Goal: Task Accomplishment & Management: Use online tool/utility

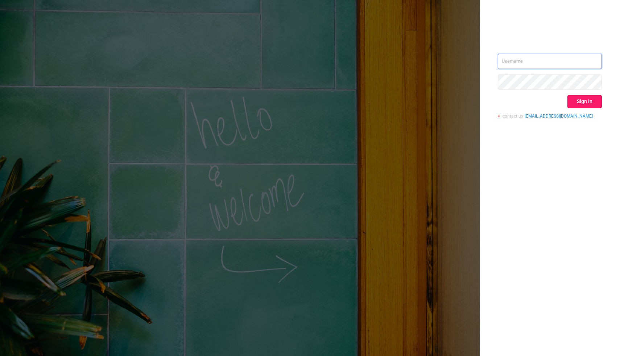
type input "shaun@couponroller.com"
click at [595, 103] on button "Sign in" at bounding box center [584, 101] width 34 height 13
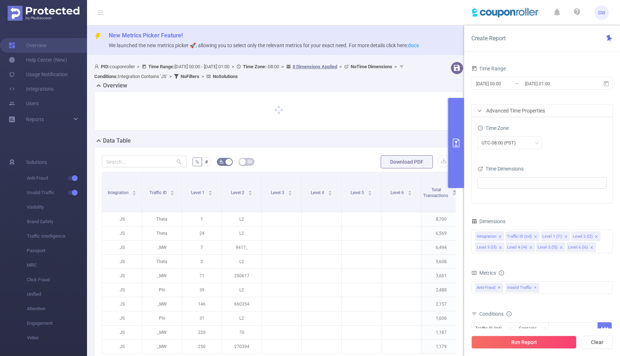
click at [504, 83] on input "[DATE] 00:00" at bounding box center [504, 84] width 59 height 10
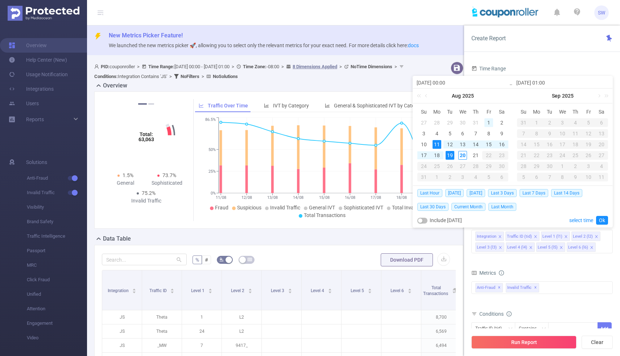
click at [488, 122] on div "1" at bounding box center [488, 122] width 9 height 9
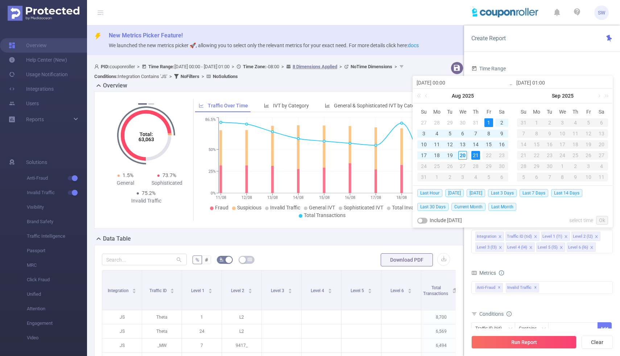
click at [472, 155] on div "21" at bounding box center [475, 155] width 9 height 9
type input "2025-08-01 00:00"
type input "2025-08-21 01:00"
type input "2025-08-01 00:00"
type input "2025-08-21 01:00"
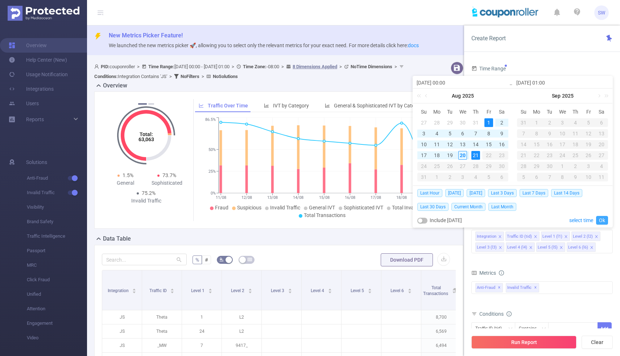
click at [603, 220] on link "Ok" at bounding box center [602, 220] width 12 height 9
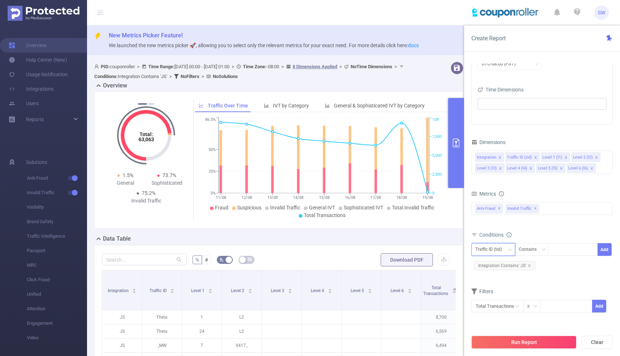
click at [511, 249] on icon "icon: down" at bounding box center [510, 249] width 4 height 4
click at [499, 288] on li "Level 1 (l1)" at bounding box center [493, 288] width 44 height 12
click at [570, 250] on div at bounding box center [573, 249] width 42 height 12
type input "266"
click at [604, 249] on button "Add" at bounding box center [604, 249] width 14 height 13
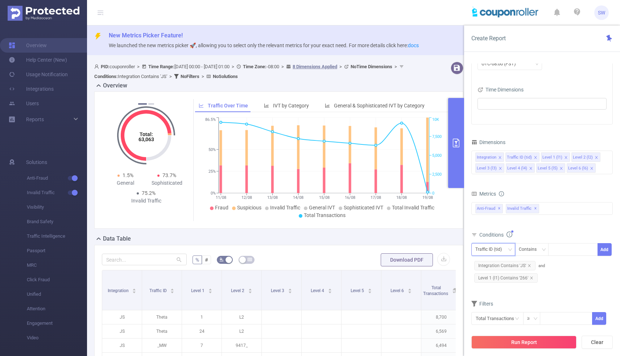
click at [507, 250] on div "Traffic ID (tid)" at bounding box center [493, 249] width 36 height 12
click at [504, 297] on li "Level 2 (l2)" at bounding box center [493, 299] width 44 height 12
click at [558, 249] on div at bounding box center [573, 249] width 42 height 12
type input "532"
click at [559, 264] on li "532" at bounding box center [573, 264] width 50 height 12
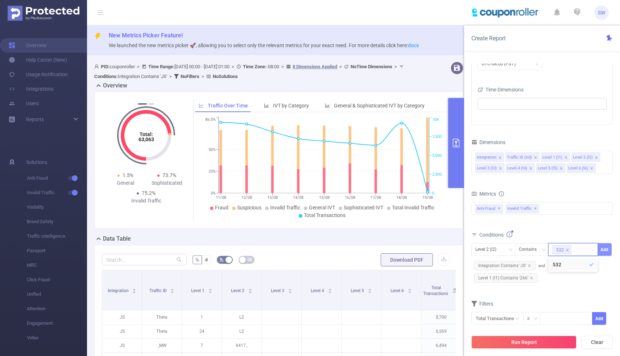
click at [607, 248] on button "Add" at bounding box center [604, 249] width 14 height 13
click at [533, 346] on button "Run Report" at bounding box center [523, 341] width 105 height 13
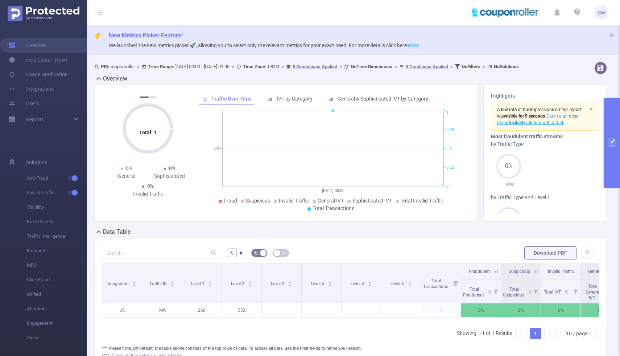
click at [618, 141] on button "primary" at bounding box center [612, 143] width 16 height 90
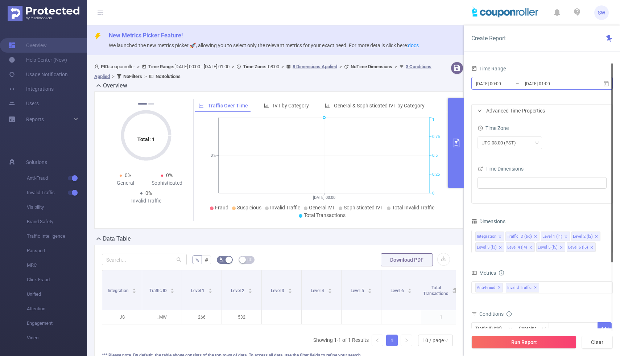
click at [500, 82] on input "2025-08-01 00:00" at bounding box center [504, 84] width 59 height 10
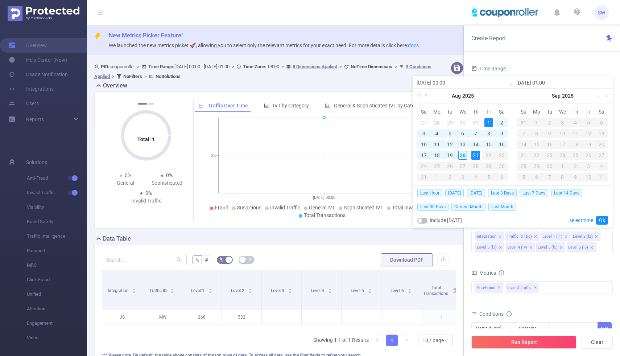
click at [426, 96] on link at bounding box center [426, 95] width 7 height 14
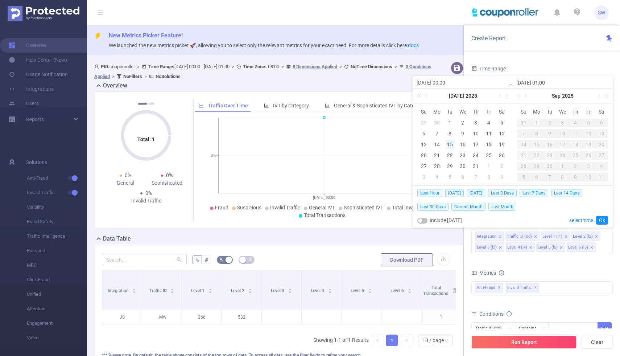
click at [449, 144] on div "15" at bounding box center [449, 144] width 9 height 9
click at [475, 167] on div "31" at bounding box center [475, 166] width 9 height 9
type input "2025-07-15 00:00"
type input "2025-07-31 01:00"
type input "2025-07-15 00:00"
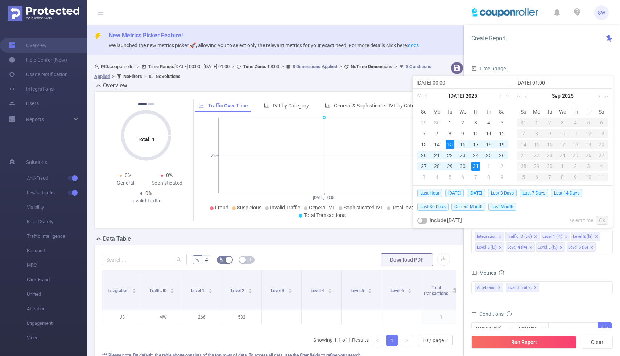
type input "2025-07-31 01:00"
click at [604, 220] on link "Ok" at bounding box center [602, 220] width 12 height 9
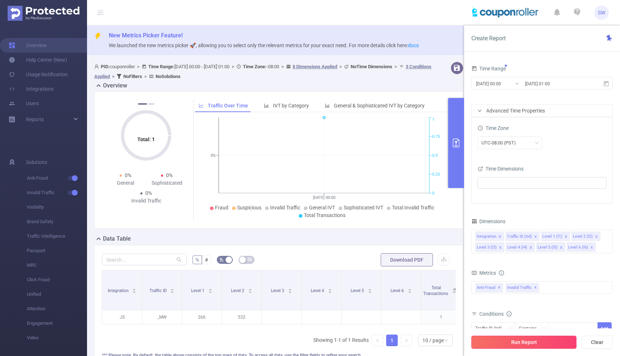
click at [532, 341] on button "Run Report" at bounding box center [523, 341] width 105 height 13
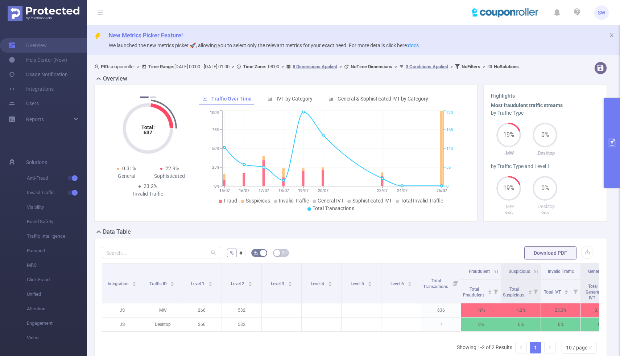
click at [613, 151] on button "primary" at bounding box center [612, 143] width 16 height 90
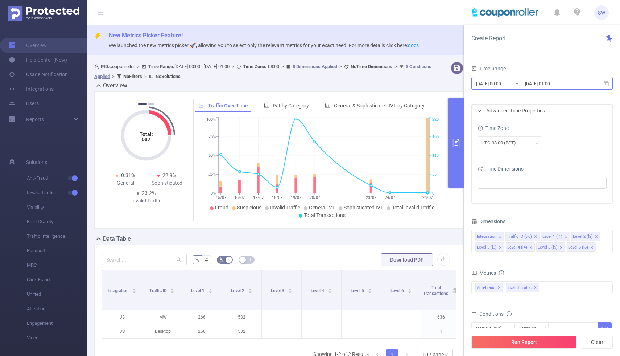
click at [503, 82] on input "2025-07-15 00:00" at bounding box center [504, 84] width 59 height 10
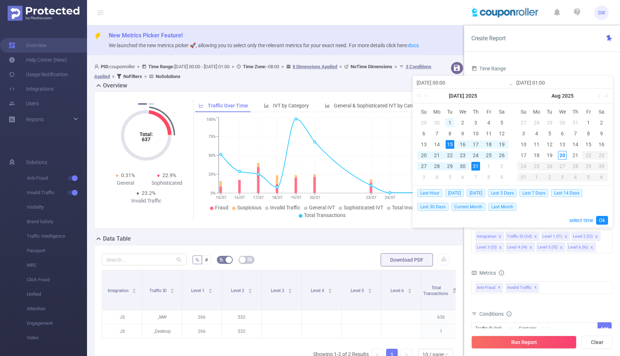
click at [450, 123] on div "1" at bounding box center [449, 122] width 9 height 9
click at [473, 165] on div "31" at bounding box center [475, 166] width 9 height 9
type input "2025-07-01 00:00"
click at [548, 143] on div "12" at bounding box center [549, 144] width 9 height 9
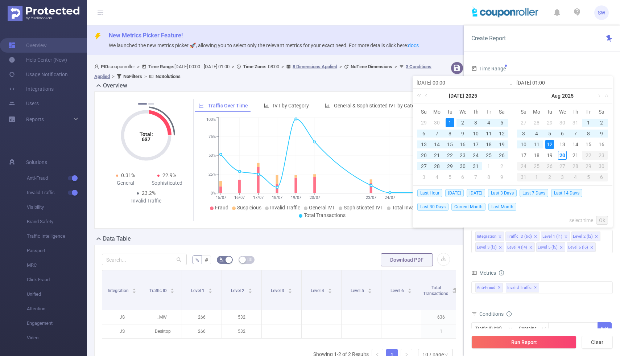
click at [448, 123] on div "1" at bounding box center [449, 122] width 9 height 9
type input "2025-08-12 01:00"
click at [549, 145] on div "12" at bounding box center [549, 144] width 9 height 9
click at [602, 220] on link "Ok" at bounding box center [602, 220] width 12 height 9
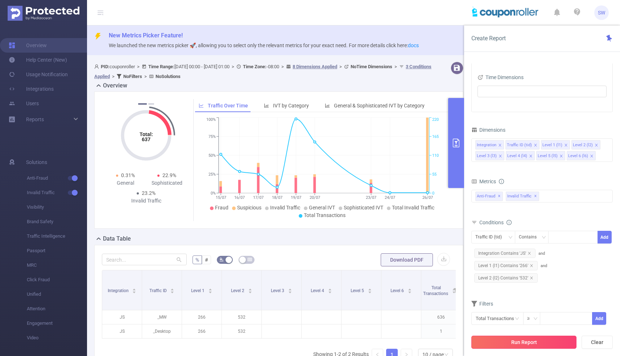
click at [524, 345] on button "Run Report" at bounding box center [523, 341] width 105 height 13
